Goal: Check status: Check status

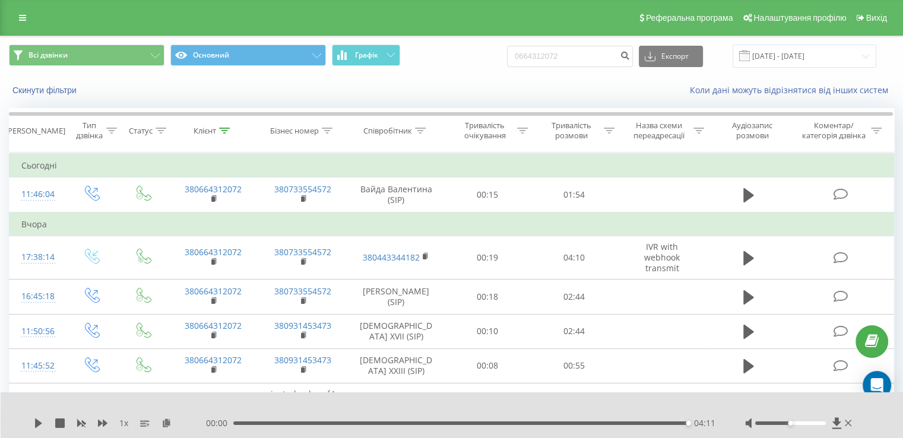
click at [544, 53] on input "0664312072" at bounding box center [570, 56] width 126 height 21
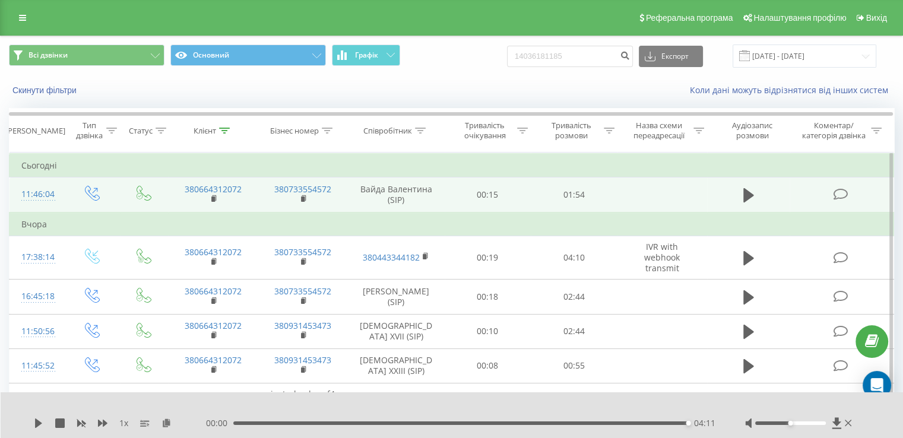
type input "14036181185"
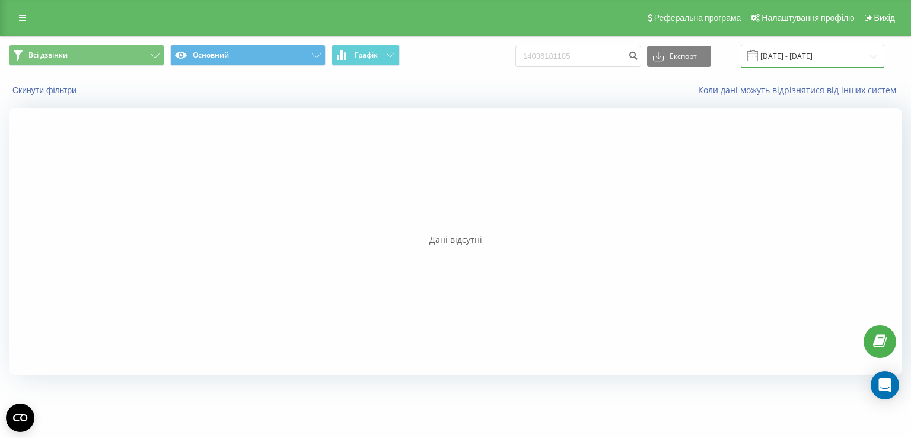
click at [779, 53] on input "[DATE] - [DATE]" at bounding box center [813, 56] width 144 height 23
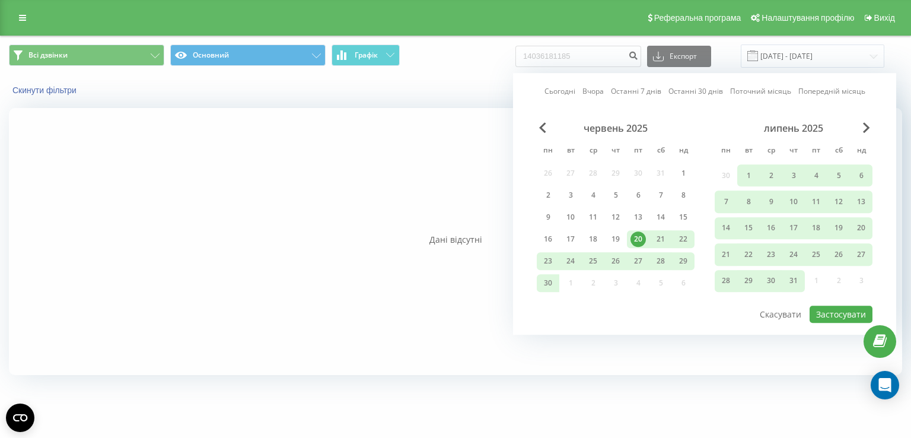
click at [862, 129] on div "липень 2025" at bounding box center [794, 128] width 158 height 12
click at [866, 126] on span "Next Month" at bounding box center [866, 127] width 7 height 11
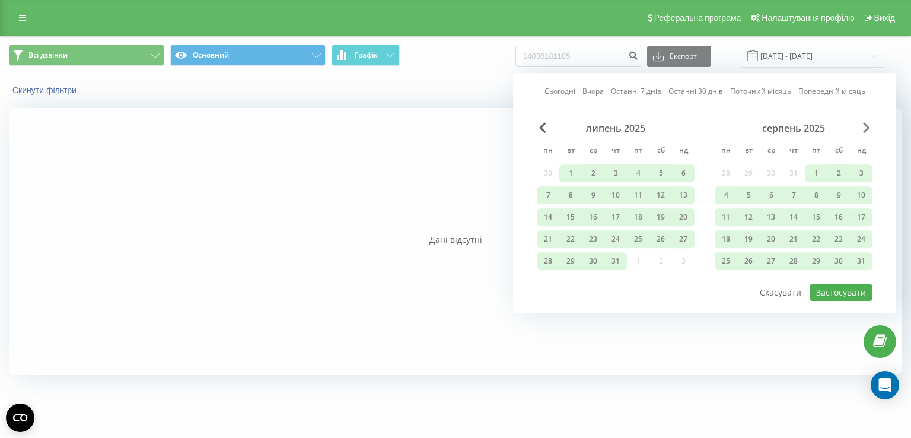
click at [866, 126] on span "Next Month" at bounding box center [866, 127] width 7 height 11
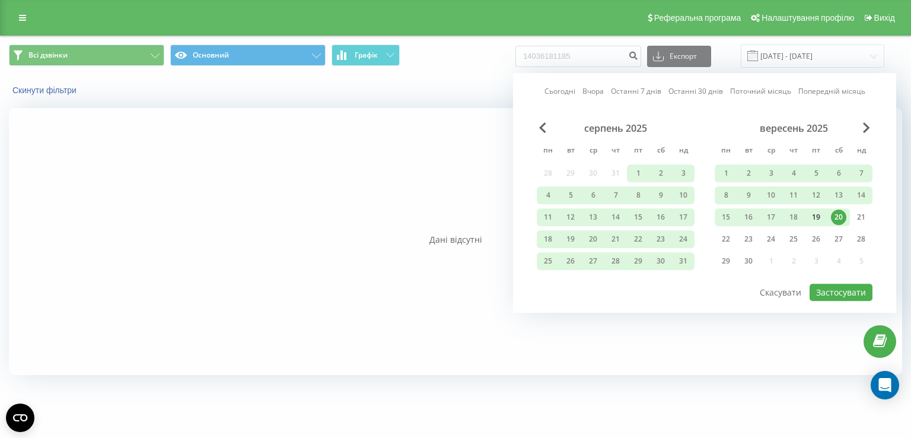
click at [818, 217] on div "19" at bounding box center [816, 216] width 15 height 15
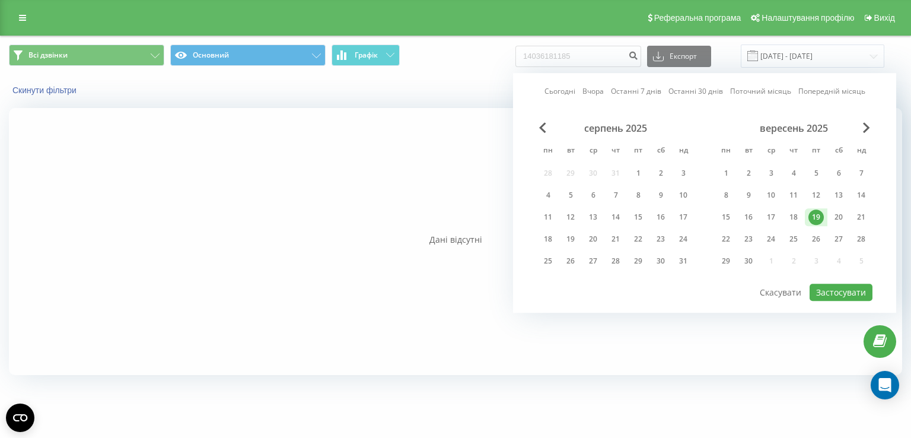
click at [818, 217] on div "19" at bounding box center [816, 216] width 15 height 15
click at [835, 288] on button "Застосувати" at bounding box center [841, 292] width 63 height 17
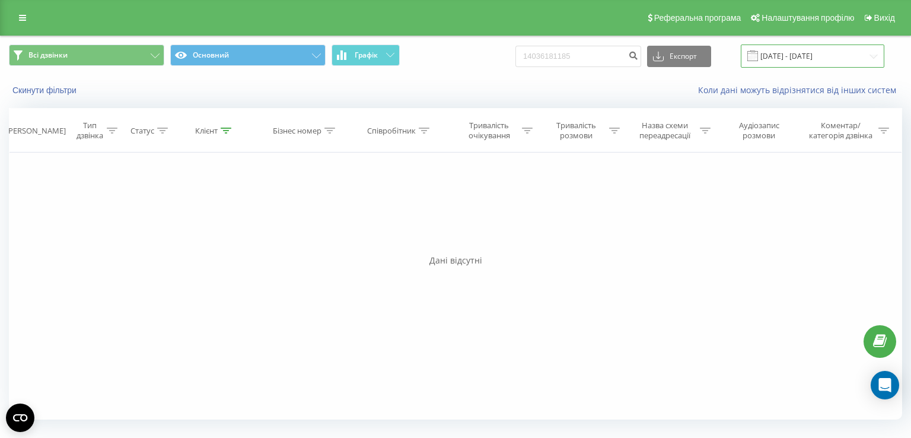
click at [803, 61] on input "19.09.2025 - 19.09.2025" at bounding box center [813, 56] width 144 height 23
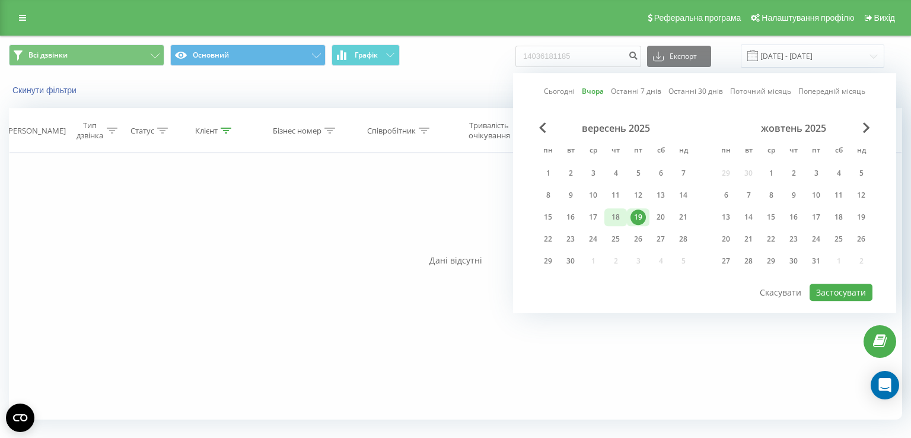
click at [618, 217] on div "18" at bounding box center [615, 216] width 15 height 15
click at [831, 293] on button "Застосувати" at bounding box center [841, 292] width 63 height 17
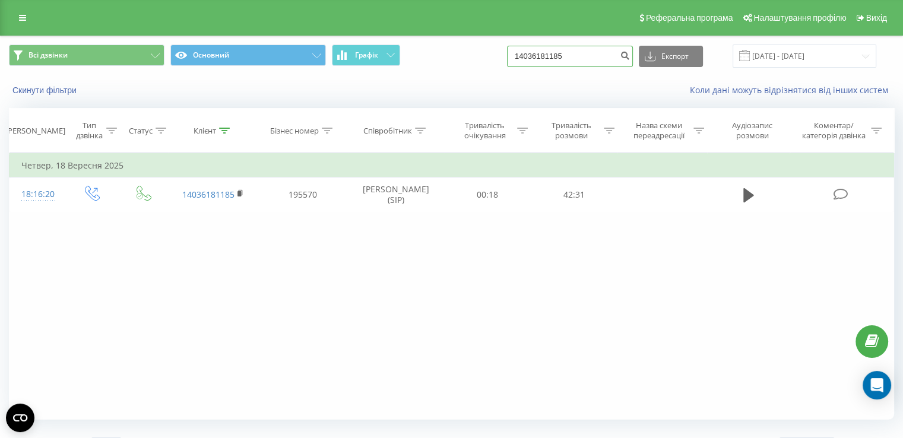
click at [599, 53] on input "14036181185" at bounding box center [570, 56] width 126 height 21
click at [761, 55] on input "18.09.2025 - 18.09.2025" at bounding box center [804, 56] width 144 height 23
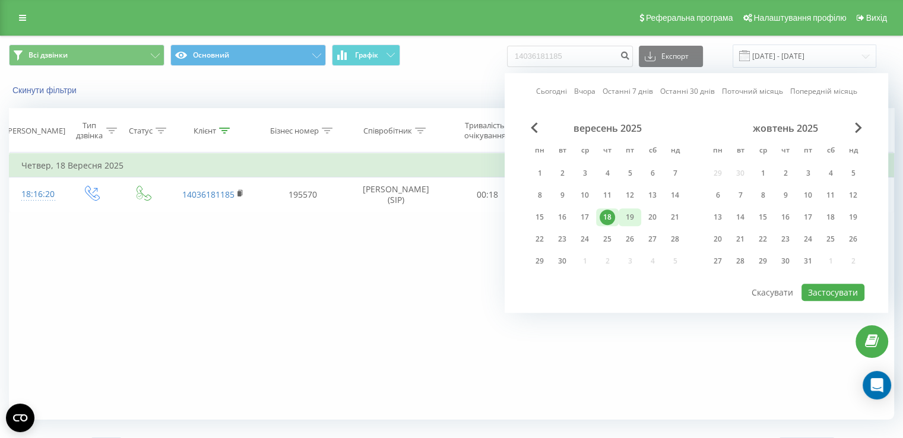
click at [628, 217] on div "19" at bounding box center [629, 216] width 15 height 15
click at [819, 284] on button "Застосувати" at bounding box center [832, 292] width 63 height 17
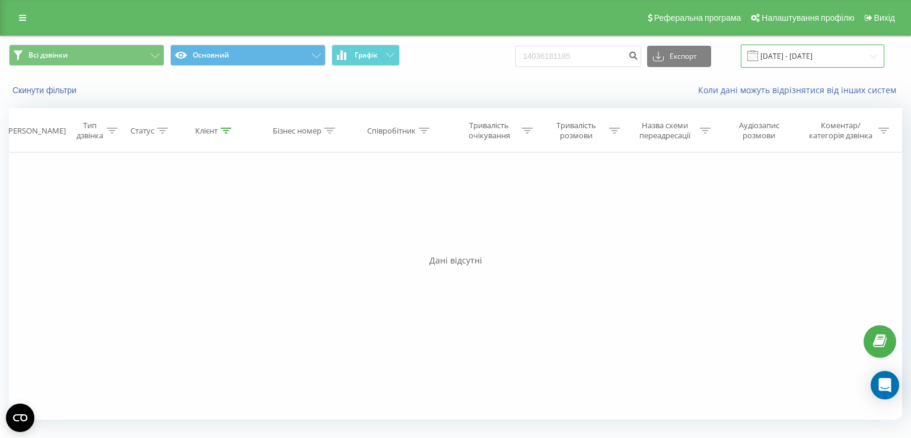
click at [793, 60] on input "19.09.2025 - 19.09.2025" at bounding box center [813, 56] width 144 height 23
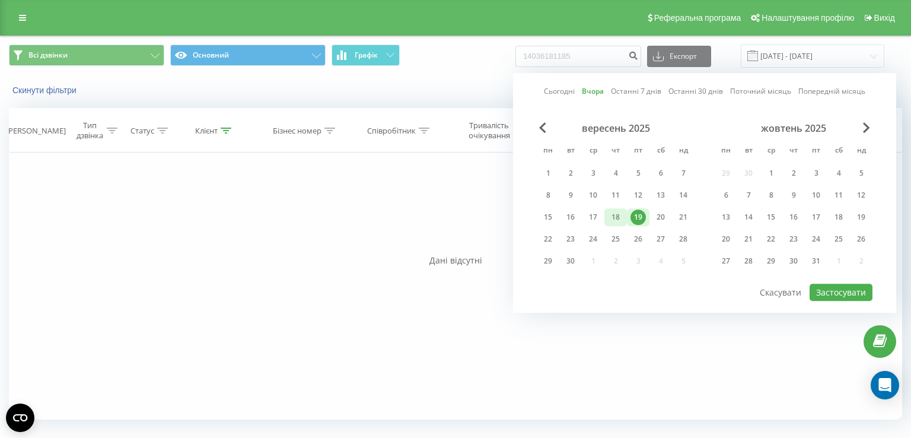
click at [615, 213] on div "18" at bounding box center [615, 216] width 15 height 15
click at [856, 285] on button "Застосувати" at bounding box center [841, 292] width 63 height 17
type input "18.09.2025 - 18.09.2025"
